Goal: Task Accomplishment & Management: Manage account settings

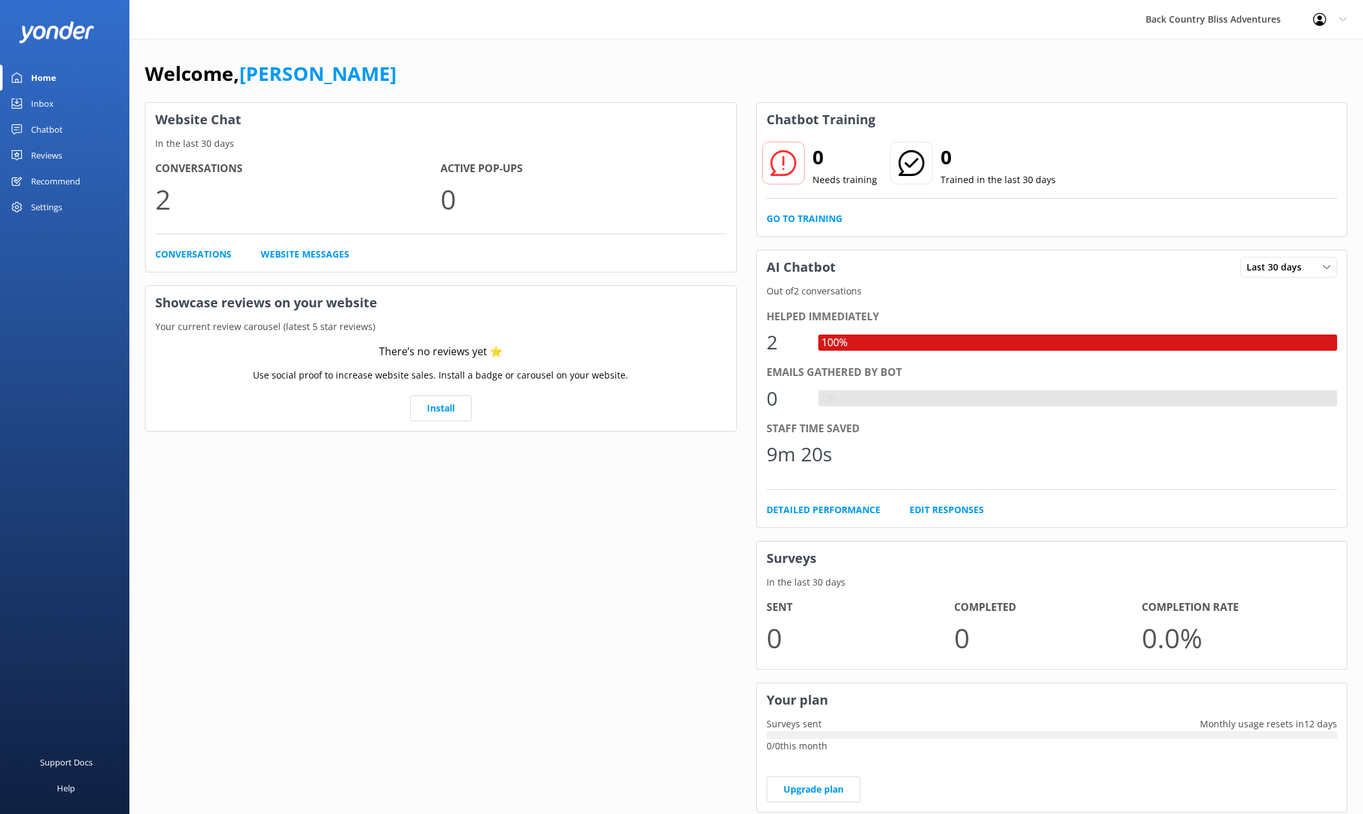
click at [1348, 22] on div "Profile Settings Logout" at bounding box center [1330, 19] width 66 height 39
click at [1279, 81] on link "Logout" at bounding box center [1299, 87] width 129 height 32
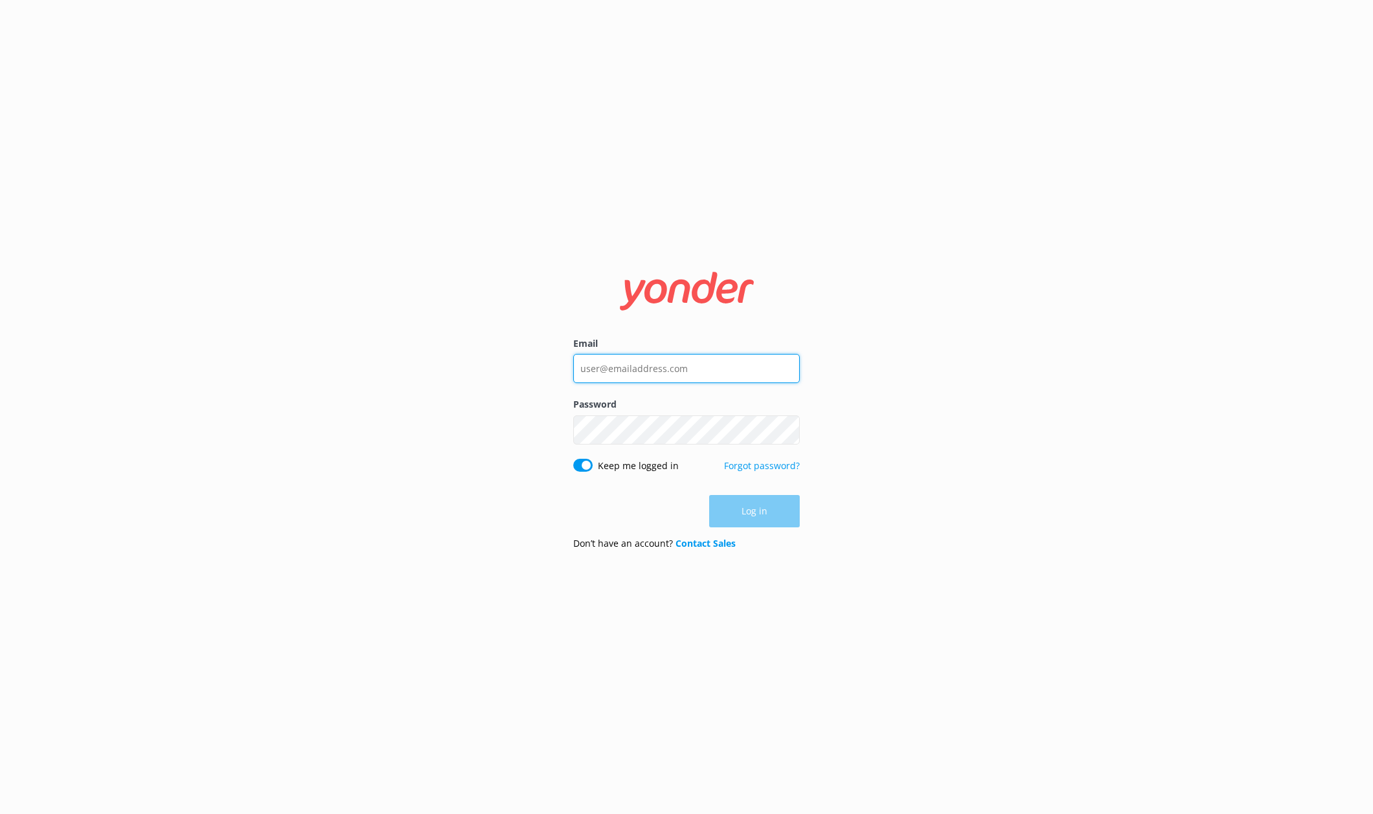
click at [679, 357] on input "Email" at bounding box center [686, 368] width 226 height 29
type input "[PERSON_NAME][EMAIL_ADDRESS][DOMAIN_NAME]"
click at [762, 510] on button "Log in" at bounding box center [754, 512] width 91 height 32
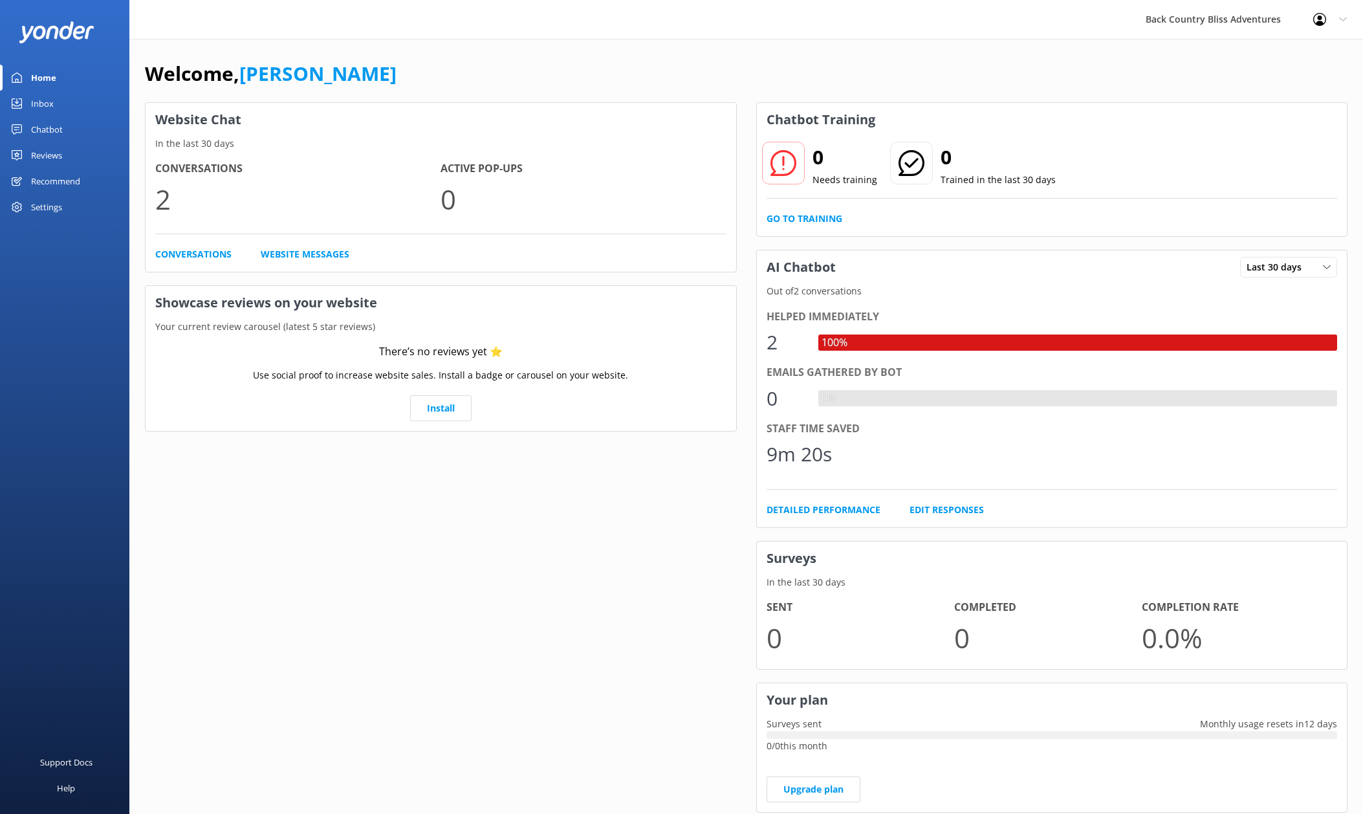
click at [56, 127] on div "Chatbot" at bounding box center [47, 129] width 32 height 26
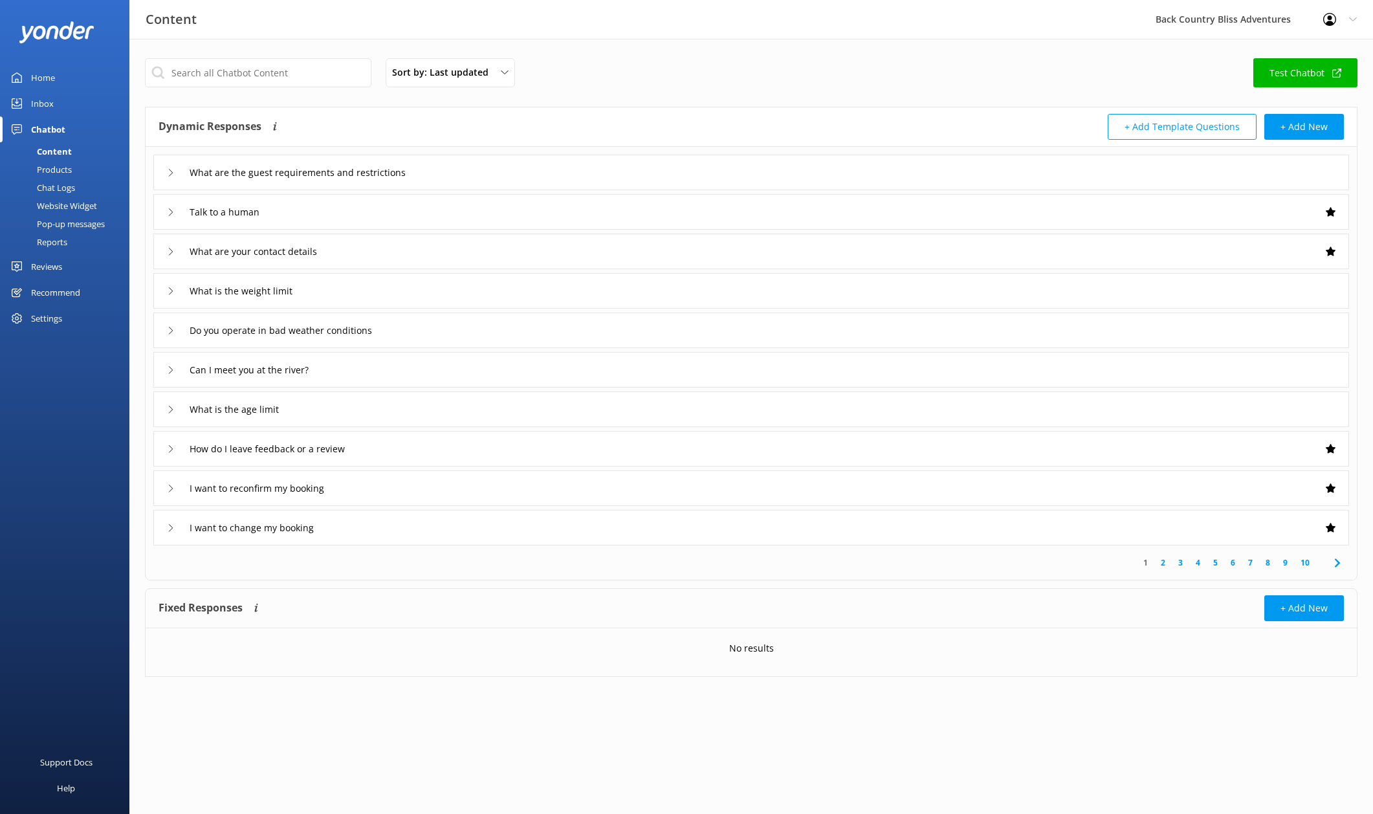
click at [164, 171] on div "What are the guest requirements and restrictions" at bounding box center [751, 173] width 1196 height 36
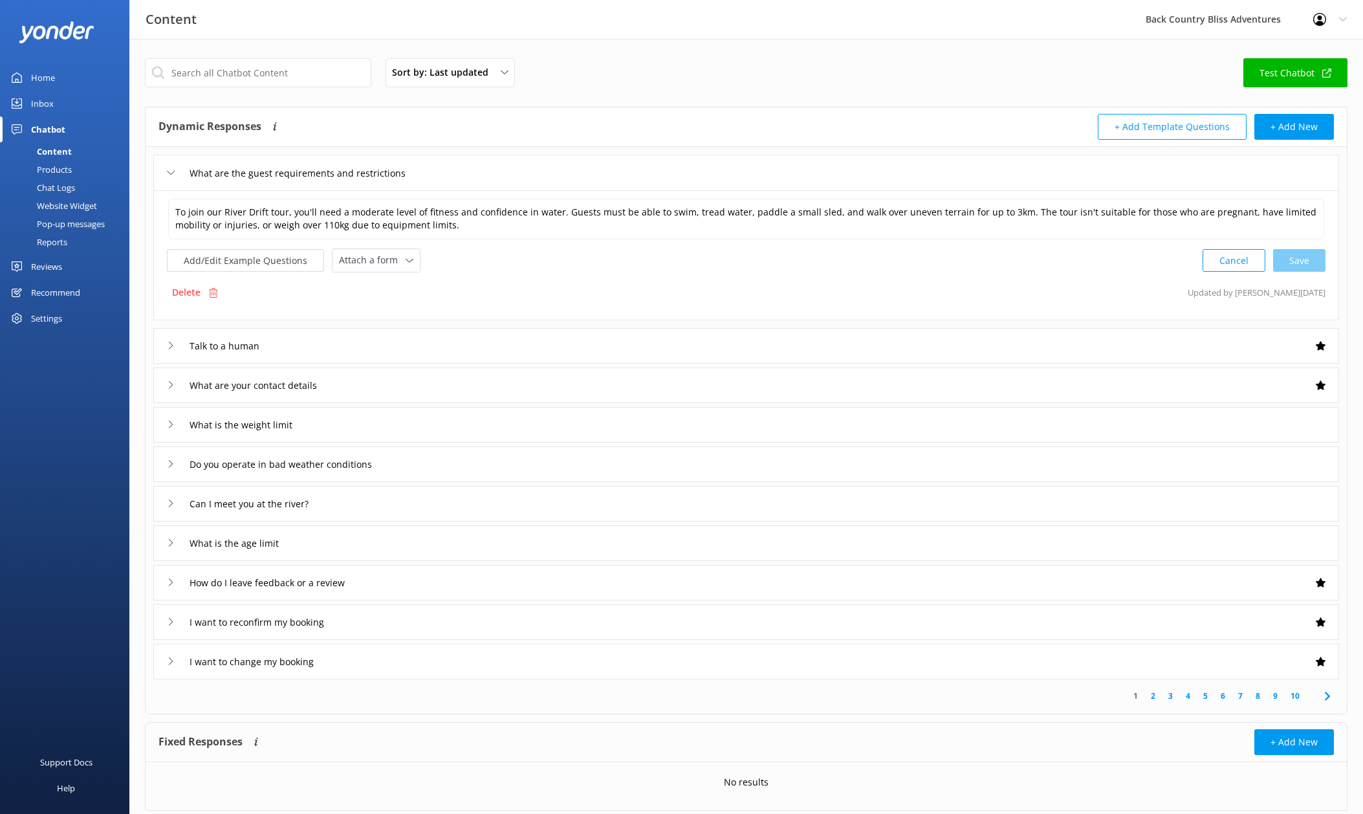
click at [164, 171] on div "What are the guest requirements and restrictions" at bounding box center [746, 173] width 1186 height 36
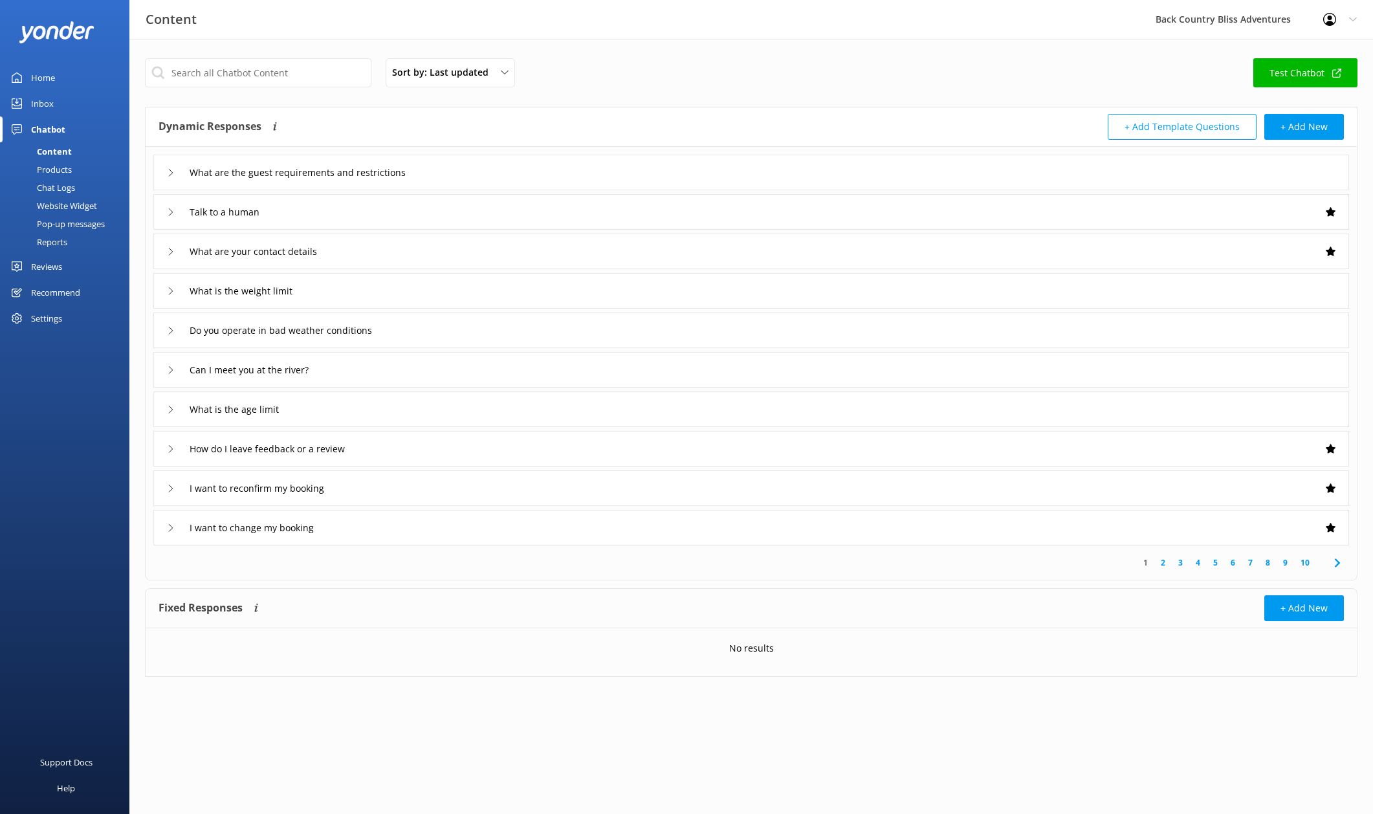
click at [164, 171] on div "What are the guest requirements and restrictions" at bounding box center [751, 173] width 1196 height 36
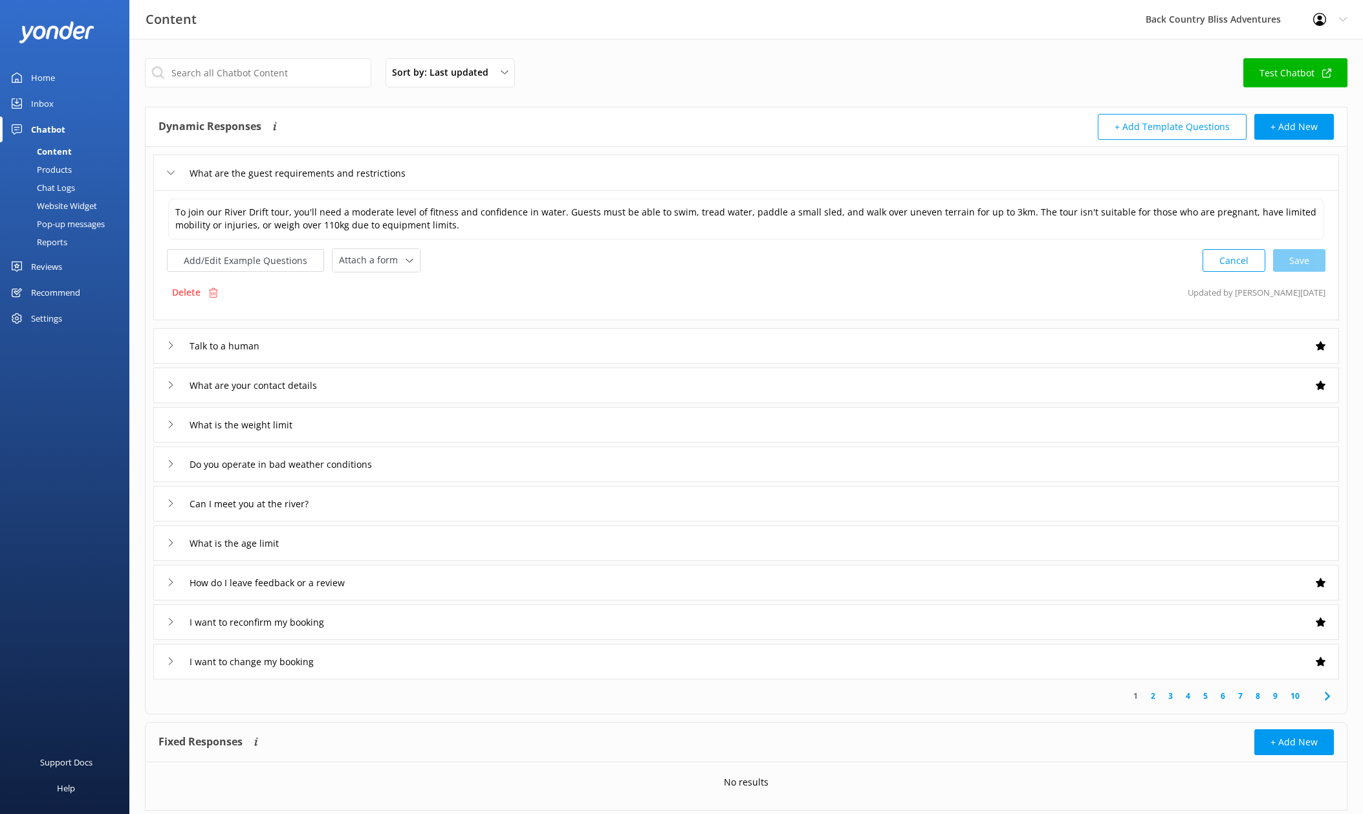
click at [171, 173] on icon at bounding box center [171, 173] width 8 height 8
